Goal: Task Accomplishment & Management: Complete application form

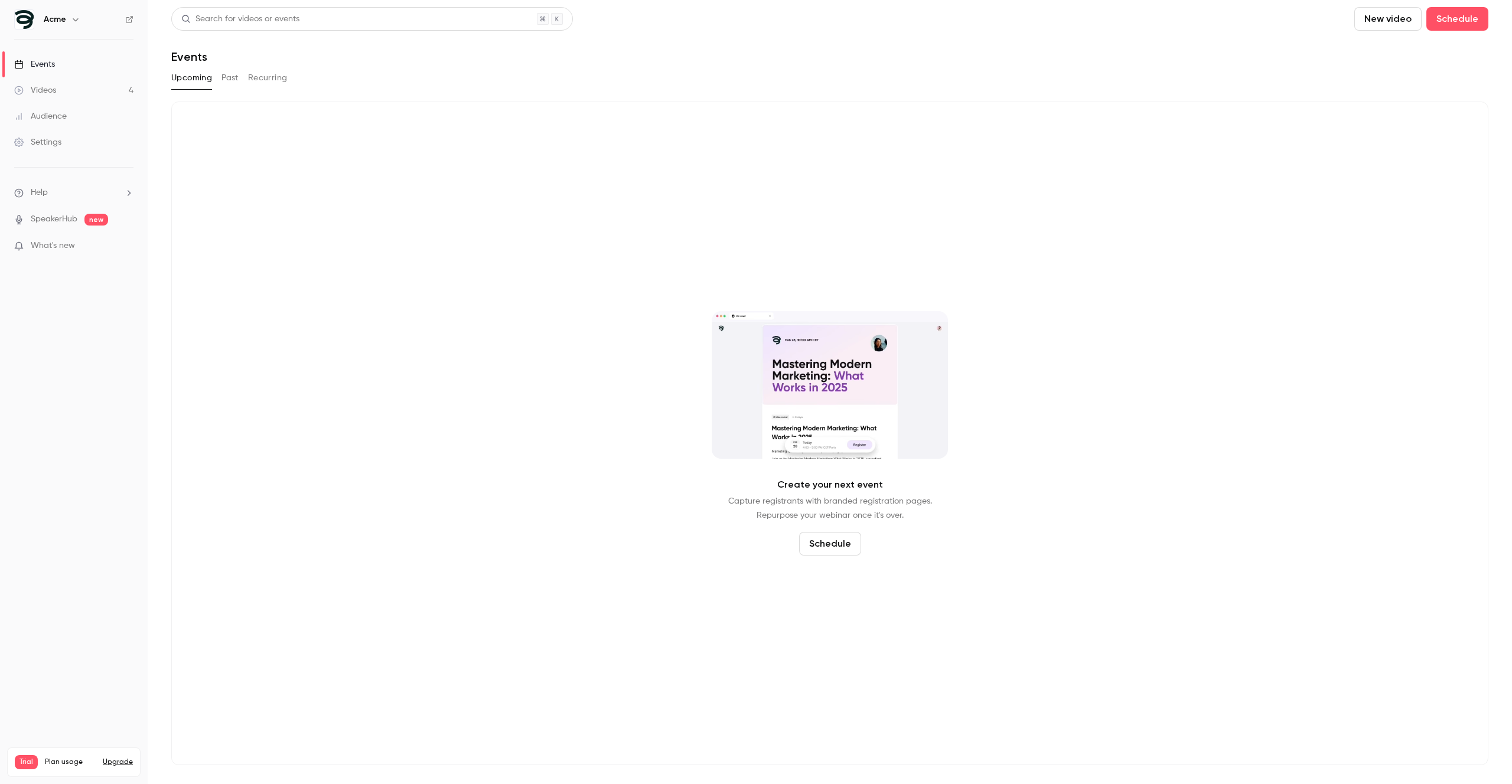
click at [72, 10] on div "Acme" at bounding box center [74, 20] width 119 height 20
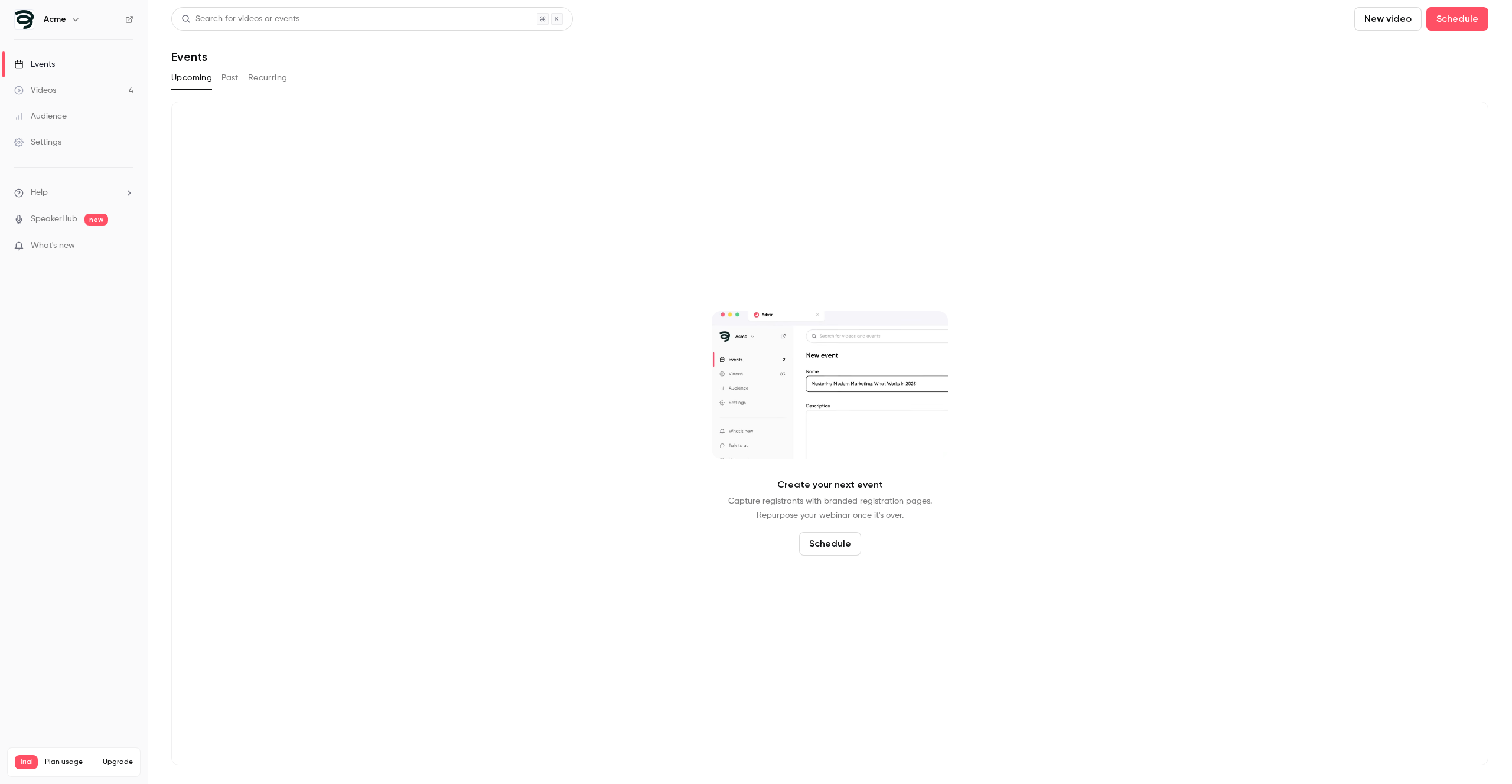
click at [71, 17] on icon "button" at bounding box center [75, 20] width 10 height 10
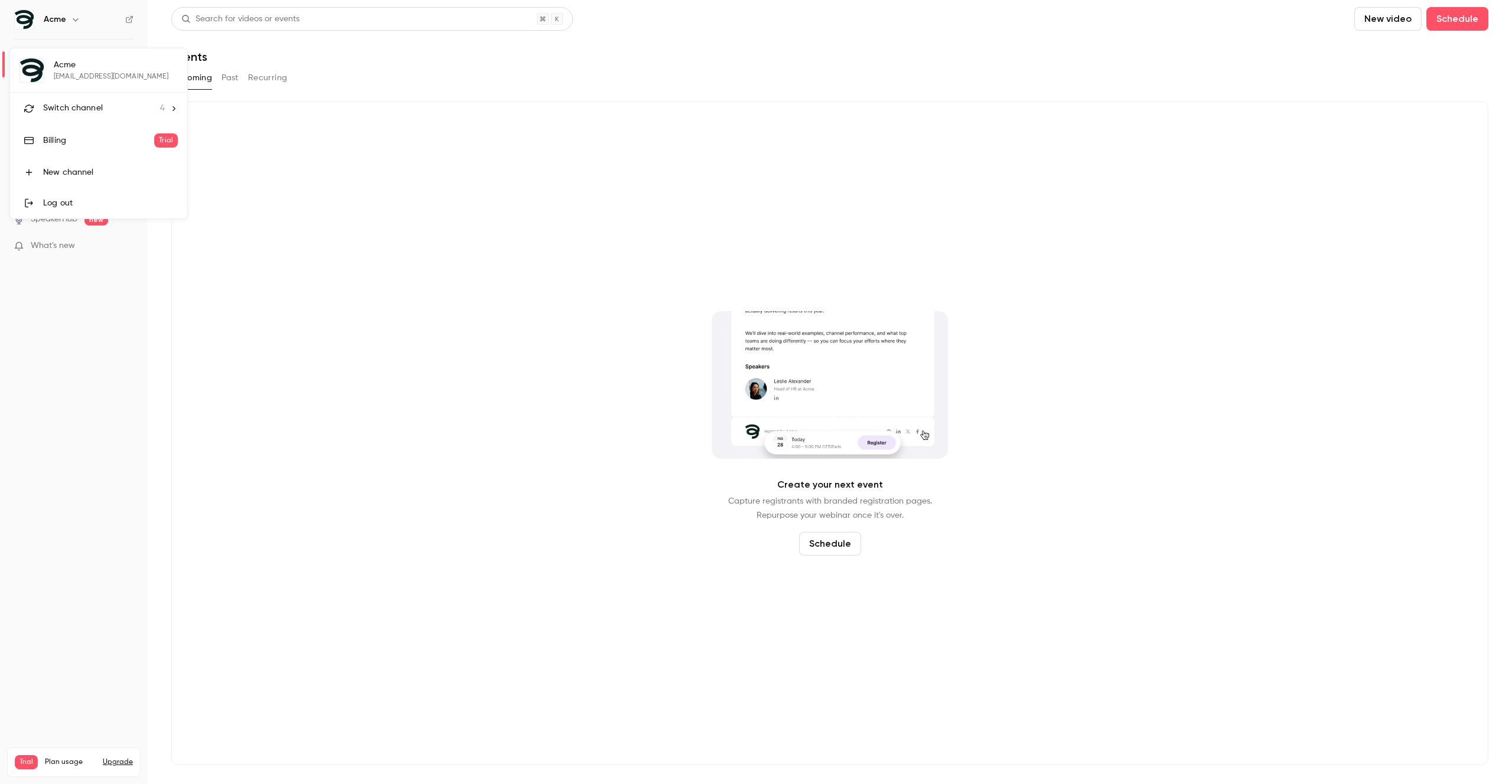
click at [75, 101] on li "Switch channel 4" at bounding box center [98, 109] width 177 height 32
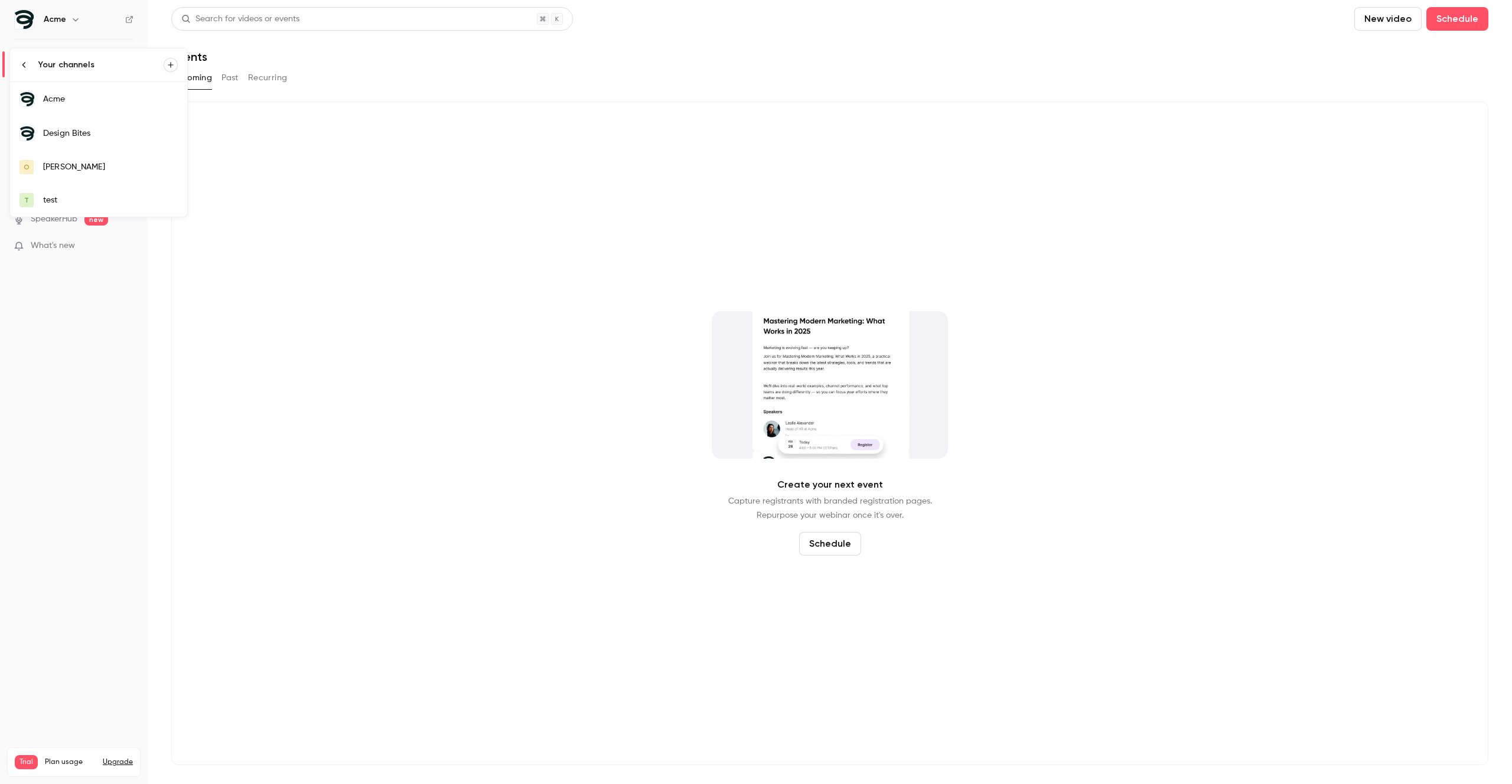
click at [276, 167] on div at bounding box center [756, 392] width 1512 height 784
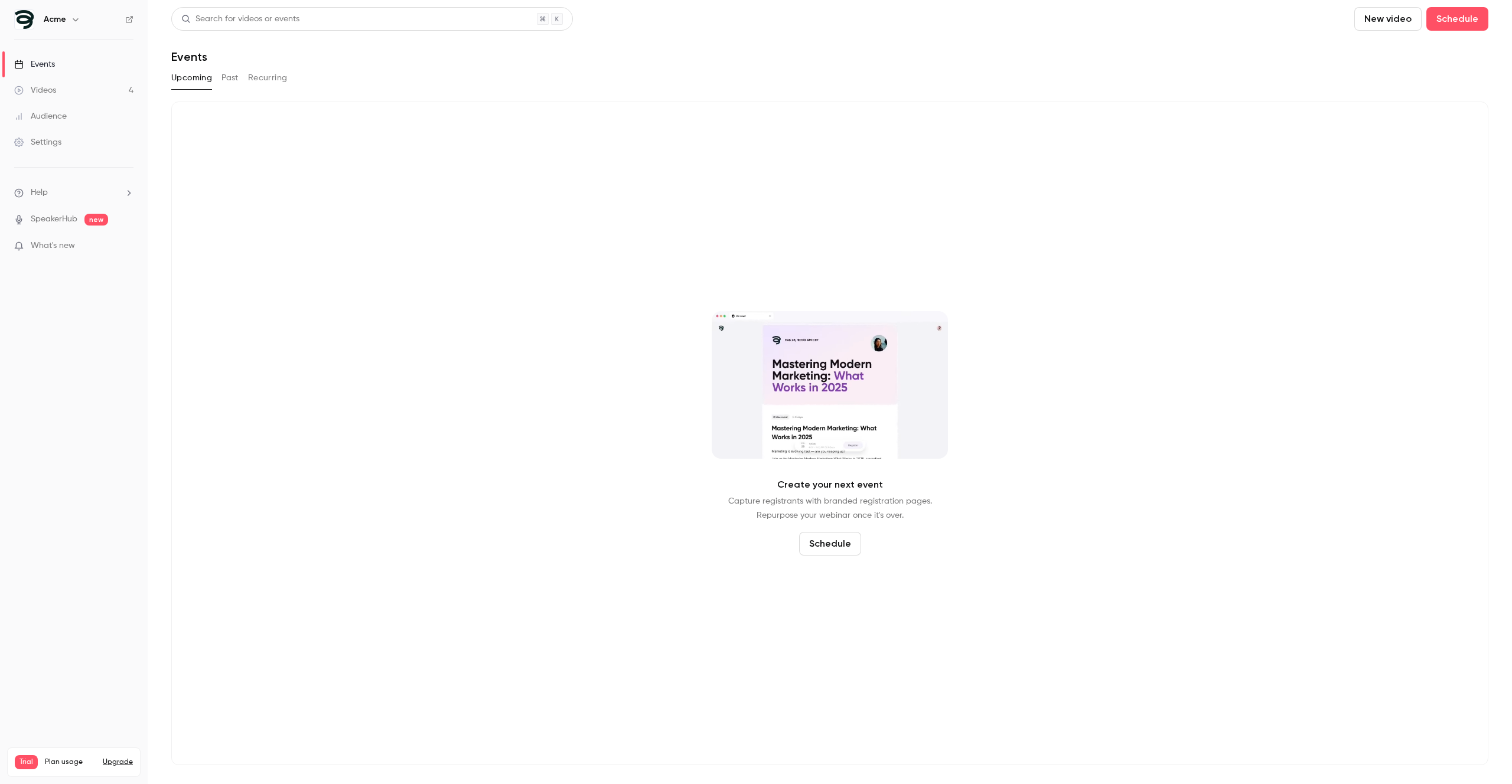
click at [235, 82] on button "Past" at bounding box center [230, 78] width 17 height 19
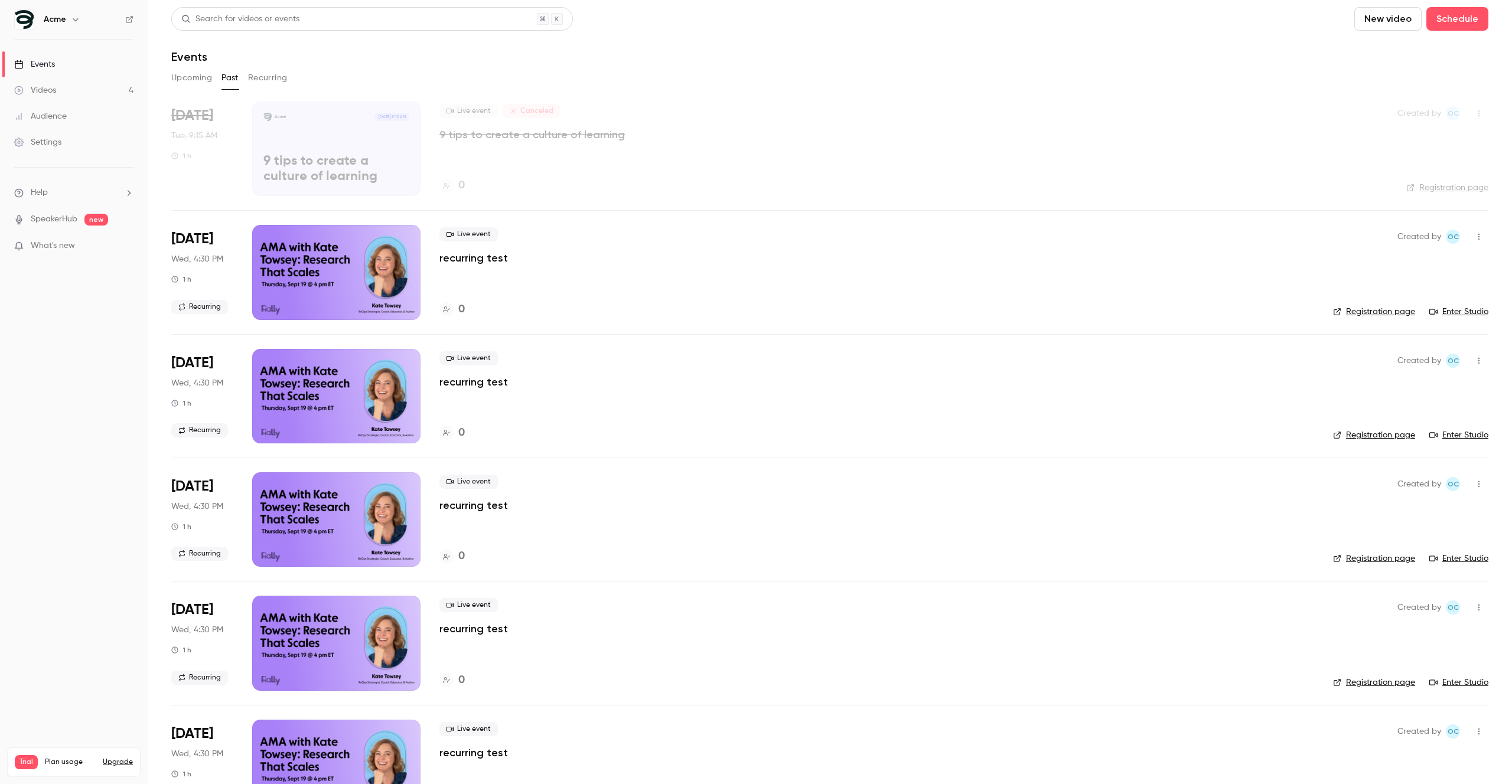
click at [72, 22] on icon "button" at bounding box center [75, 20] width 10 height 10
click at [59, 139] on div "Design Bites" at bounding box center [110, 133] width 135 height 12
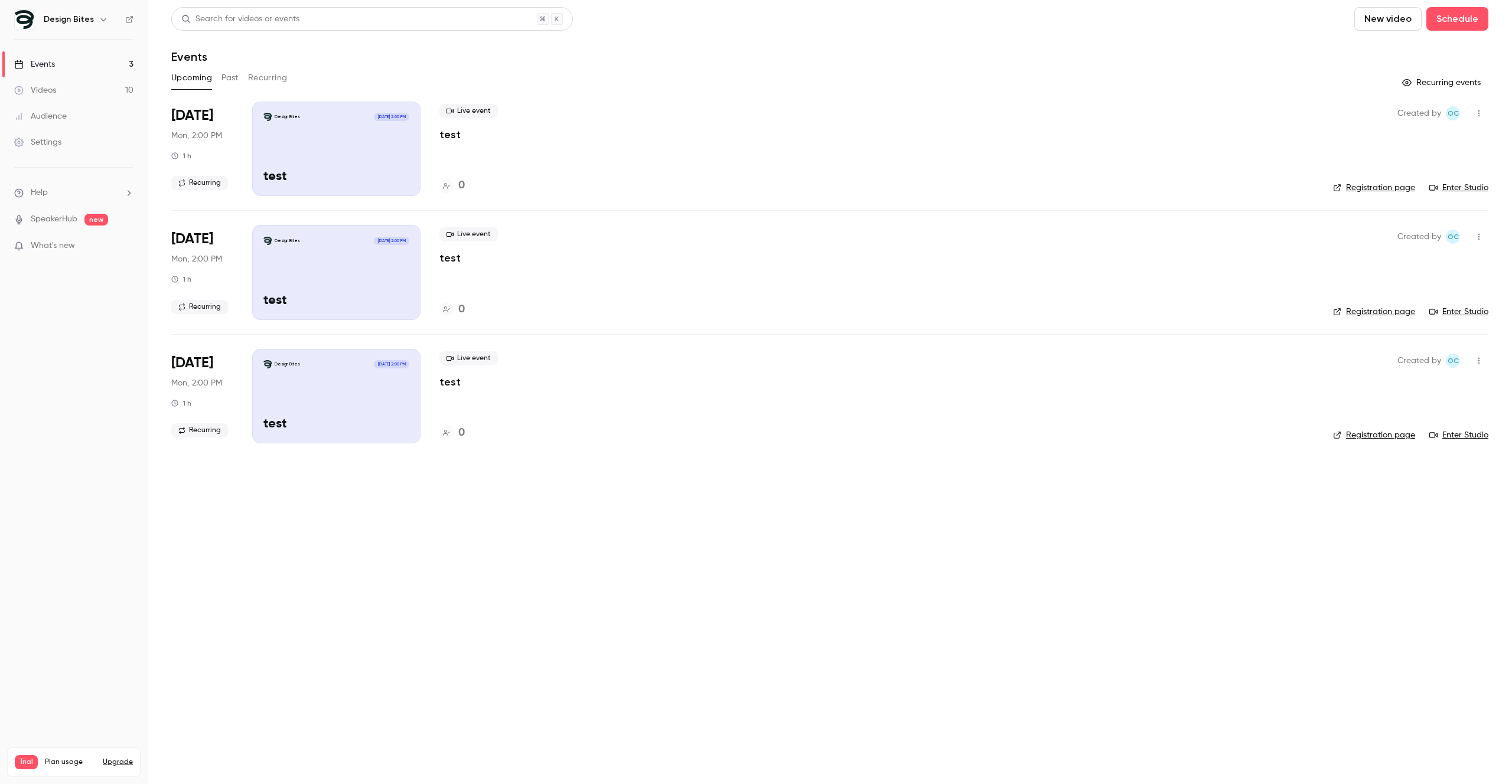
click at [88, 19] on h6 "Design Bites" at bounding box center [69, 20] width 51 height 12
click at [102, 21] on icon "button" at bounding box center [103, 20] width 10 height 10
click at [81, 106] on span "Switch channel" at bounding box center [72, 108] width 60 height 12
click at [67, 201] on div "test" at bounding box center [110, 201] width 135 height 12
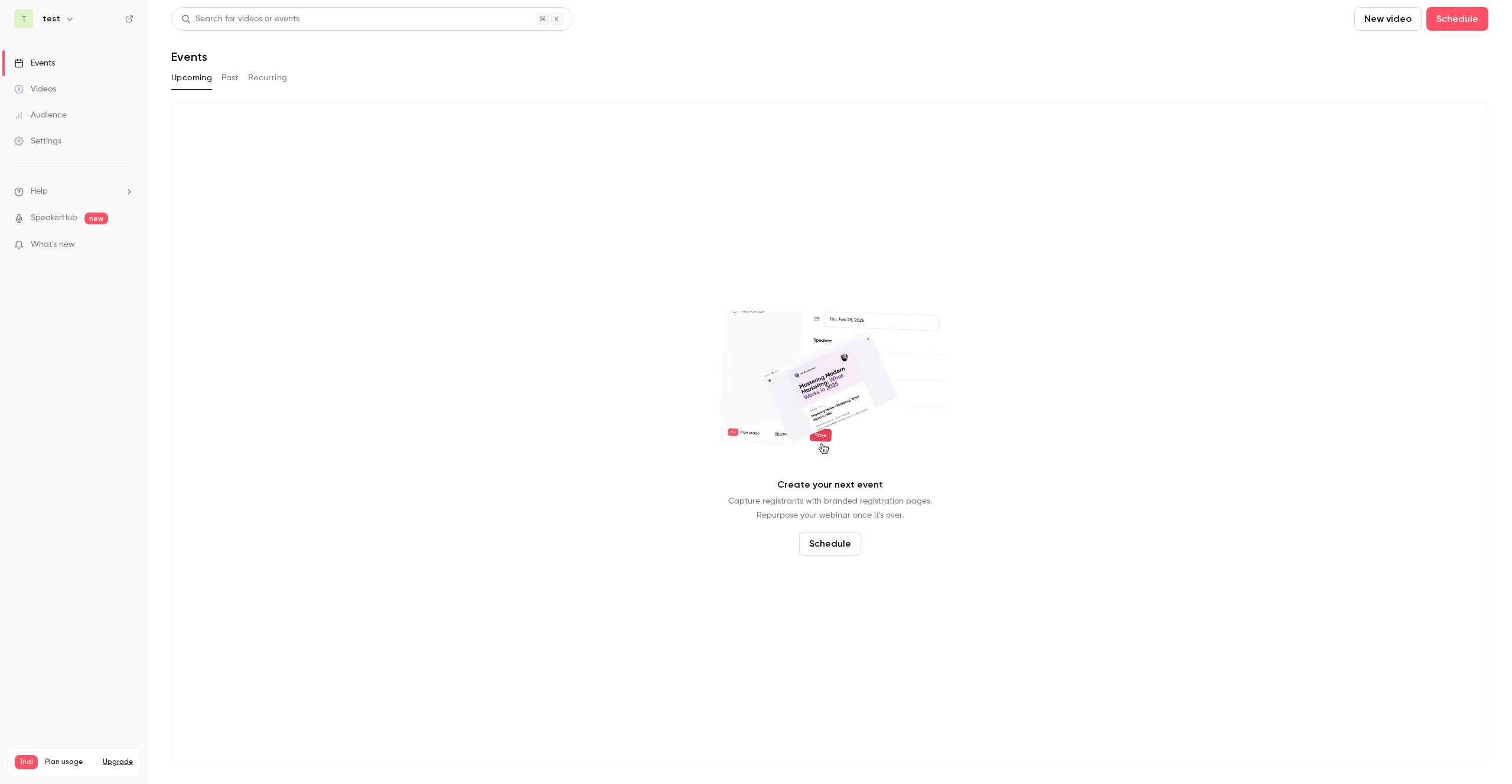
click at [233, 80] on button "Past" at bounding box center [230, 78] width 17 height 19
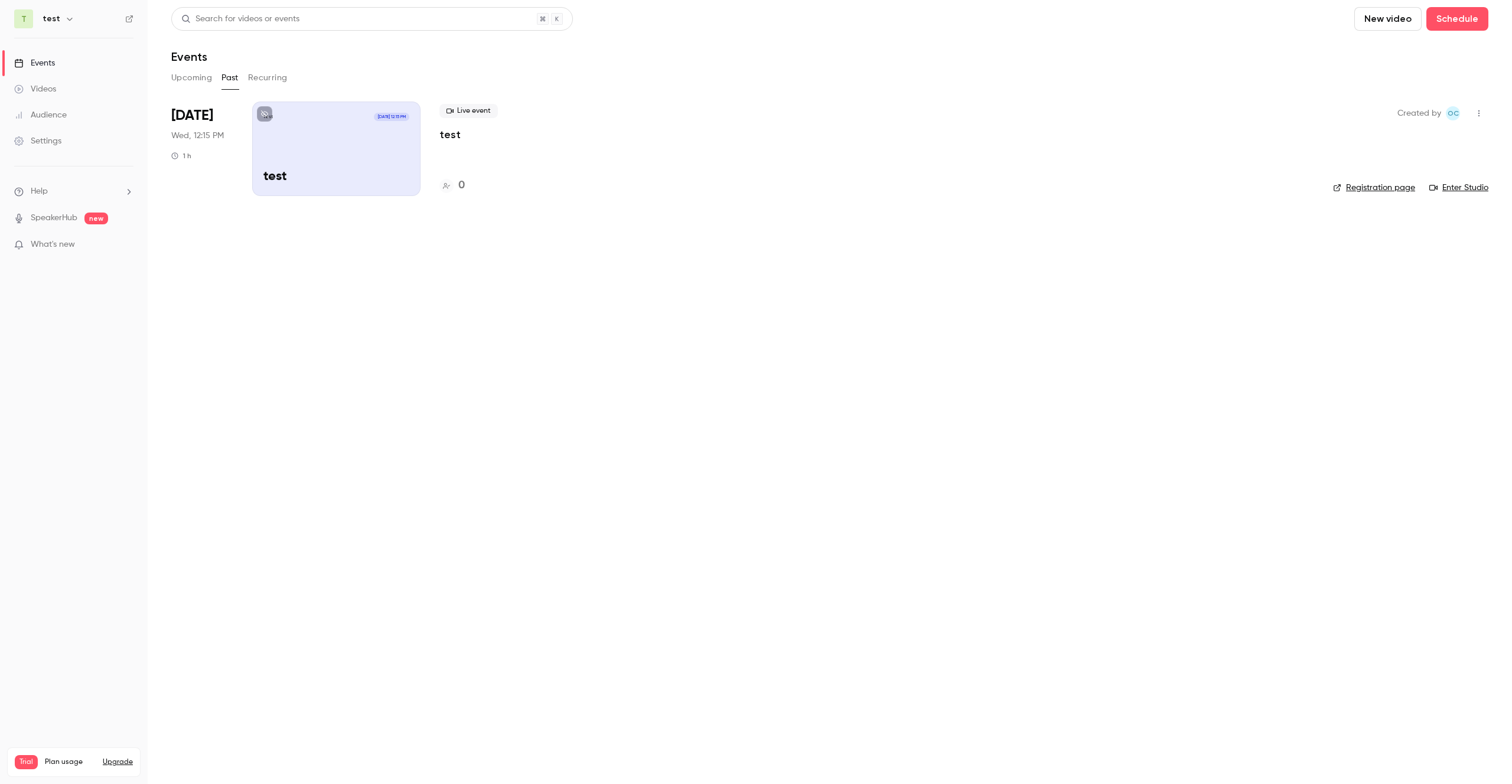
click at [1480, 115] on icon "button" at bounding box center [1479, 113] width 10 height 8
click at [1402, 262] on div "Delete" at bounding box center [1433, 266] width 90 height 12
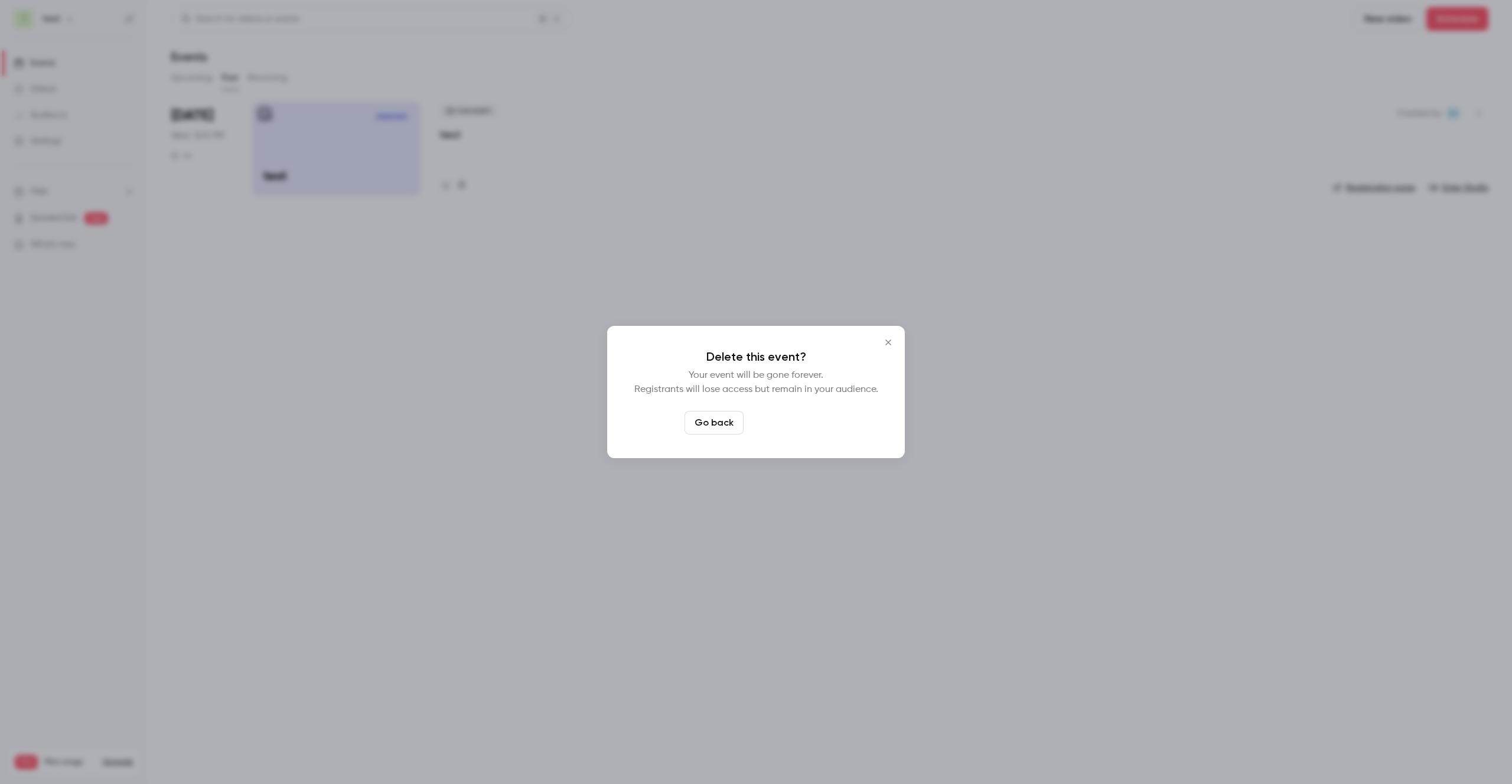
click at [781, 427] on button "Delete event" at bounding box center [787, 422] width 79 height 23
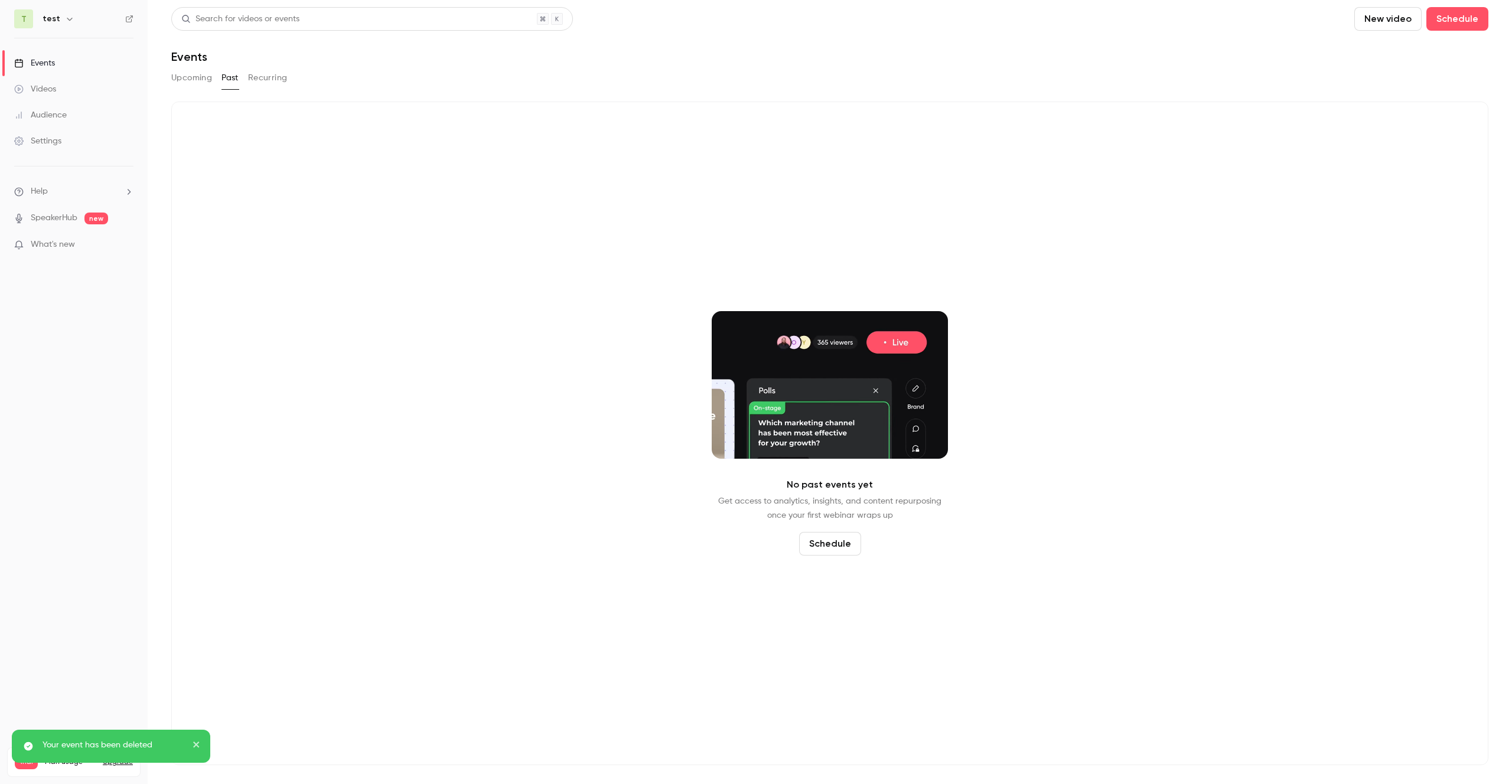
click at [263, 78] on button "Recurring" at bounding box center [268, 78] width 39 height 19
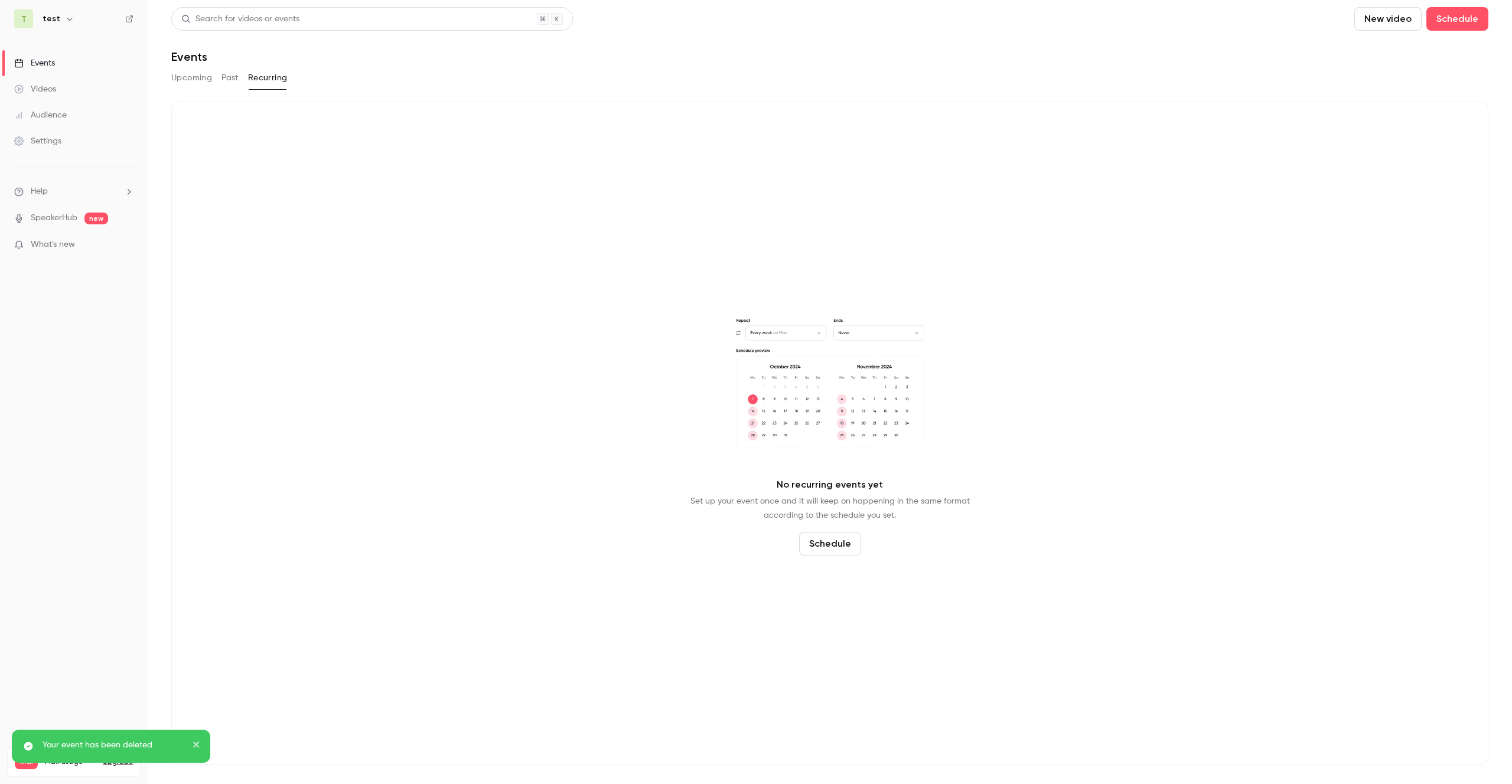
click at [185, 73] on button "Upcoming" at bounding box center [192, 78] width 41 height 19
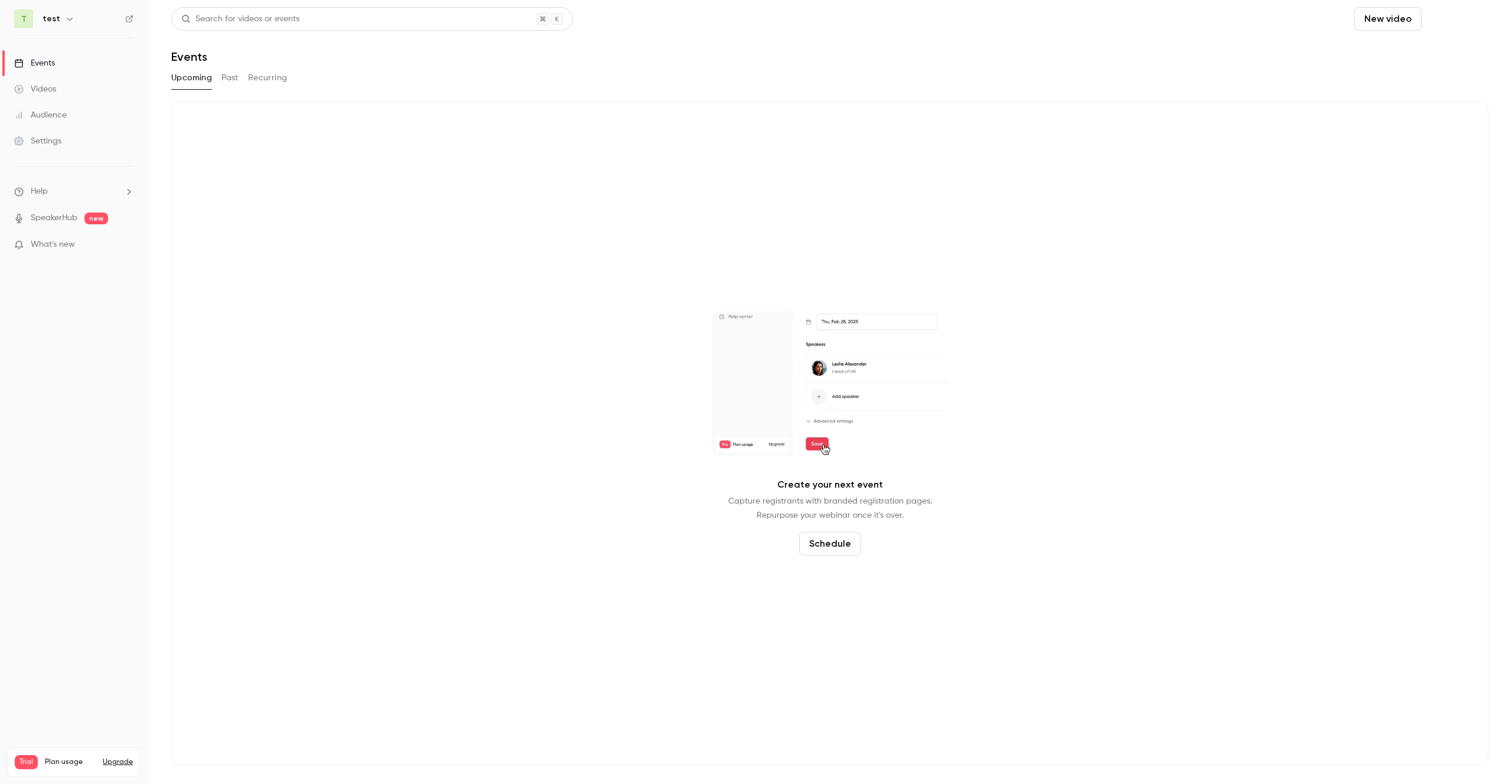
click at [1444, 19] on button "Schedule" at bounding box center [1457, 18] width 62 height 23
click at [1431, 51] on div "One time event" at bounding box center [1433, 51] width 90 height 12
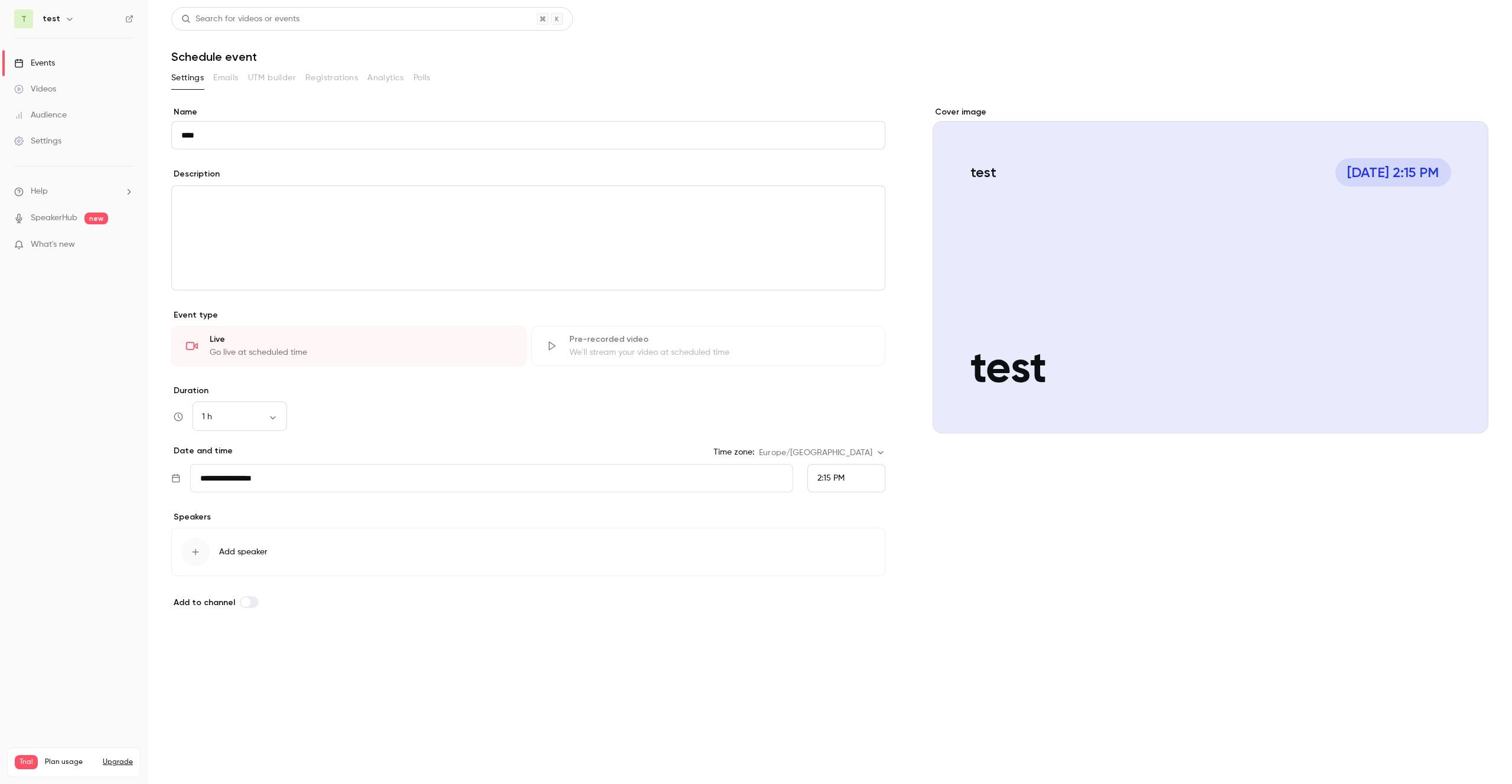
type input "****"
click at [189, 644] on button "Save" at bounding box center [192, 649] width 42 height 23
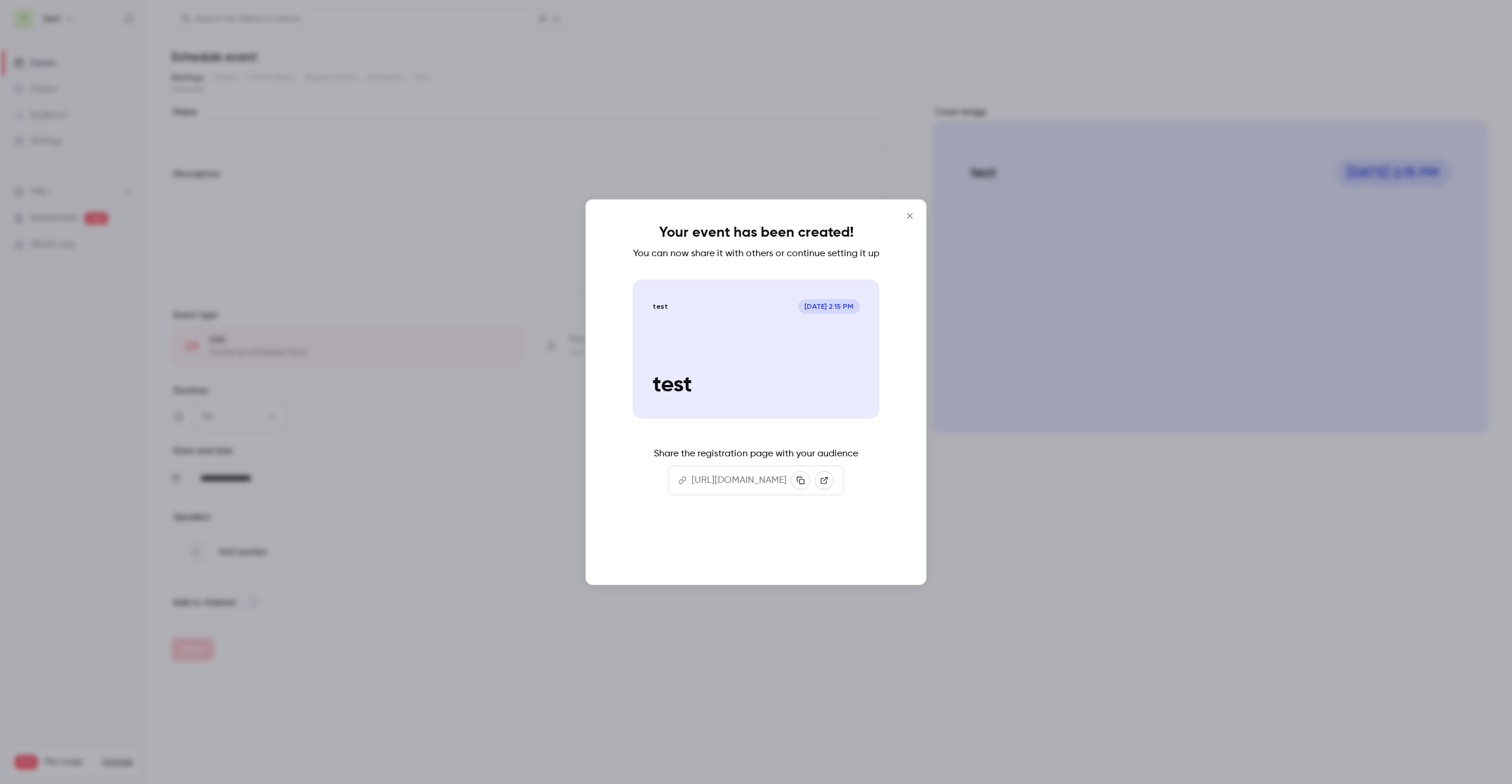
click at [736, 551] on button "Continue" at bounding box center [756, 547] width 118 height 29
